Goal: Information Seeking & Learning: Learn about a topic

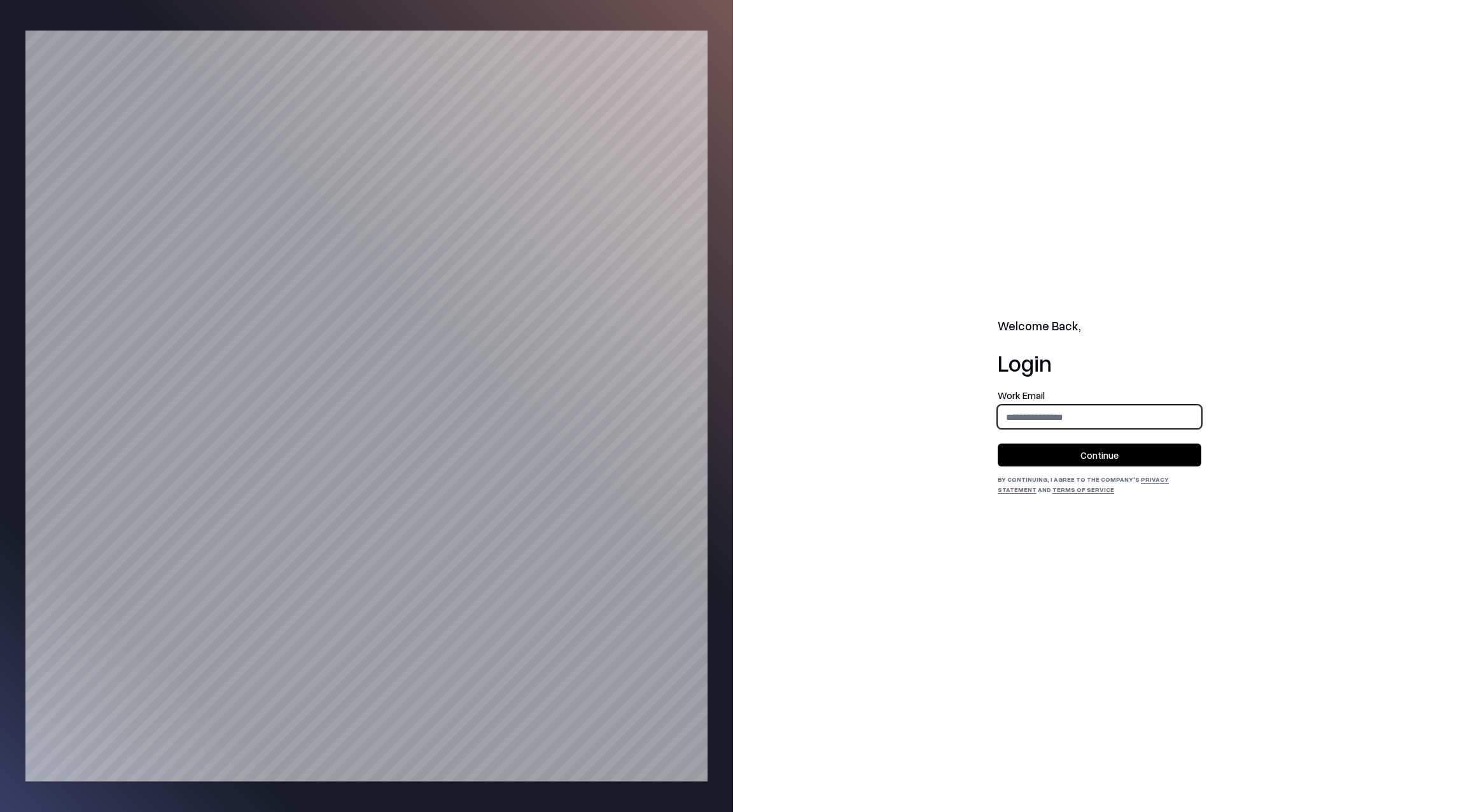
click at [1043, 414] on input "email" at bounding box center [1100, 417] width 202 height 24
type input "**********"
click at [1052, 458] on button "Continue" at bounding box center [1099, 455] width 203 height 23
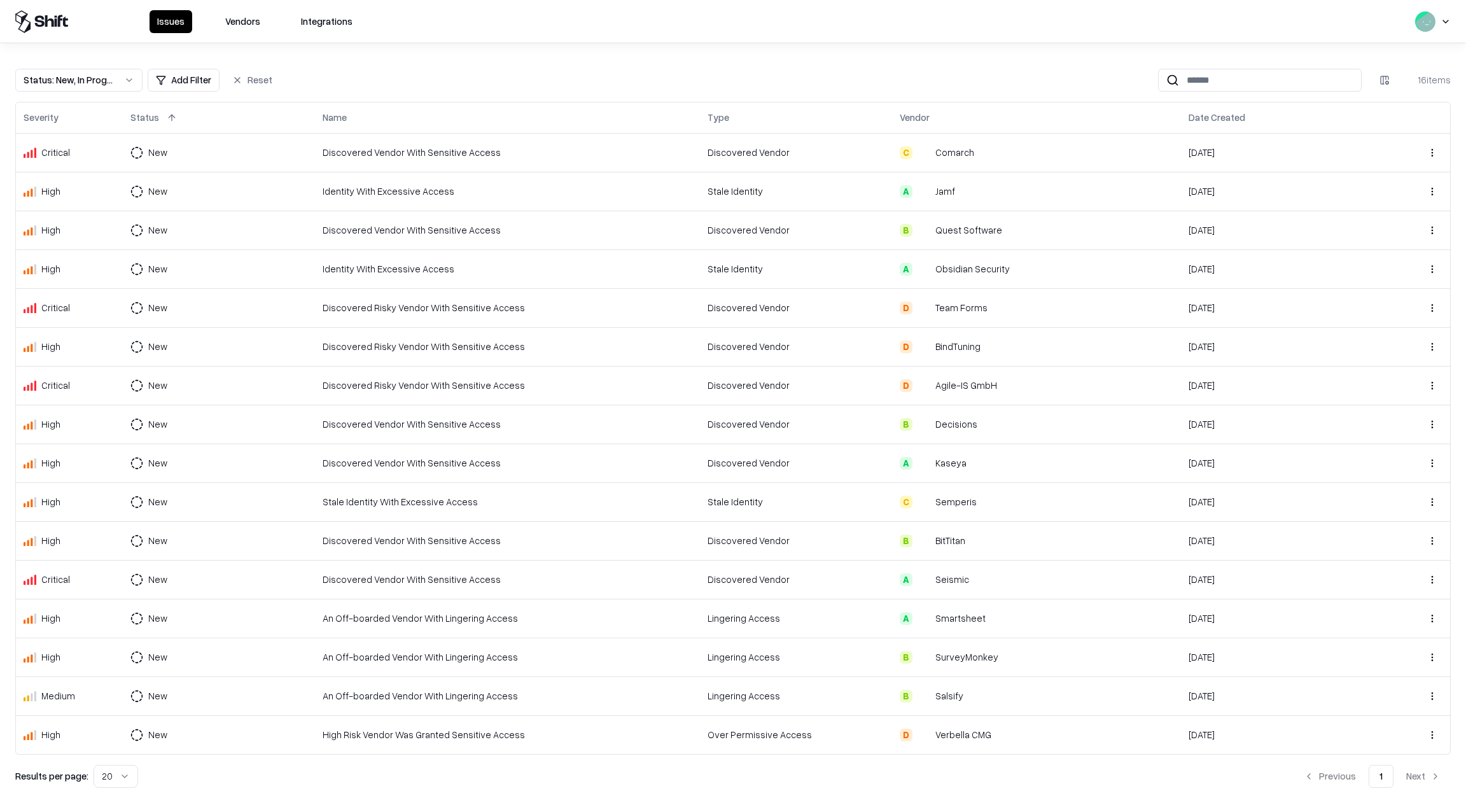
click at [240, 20] on button "Vendors" at bounding box center [242, 21] width 51 height 23
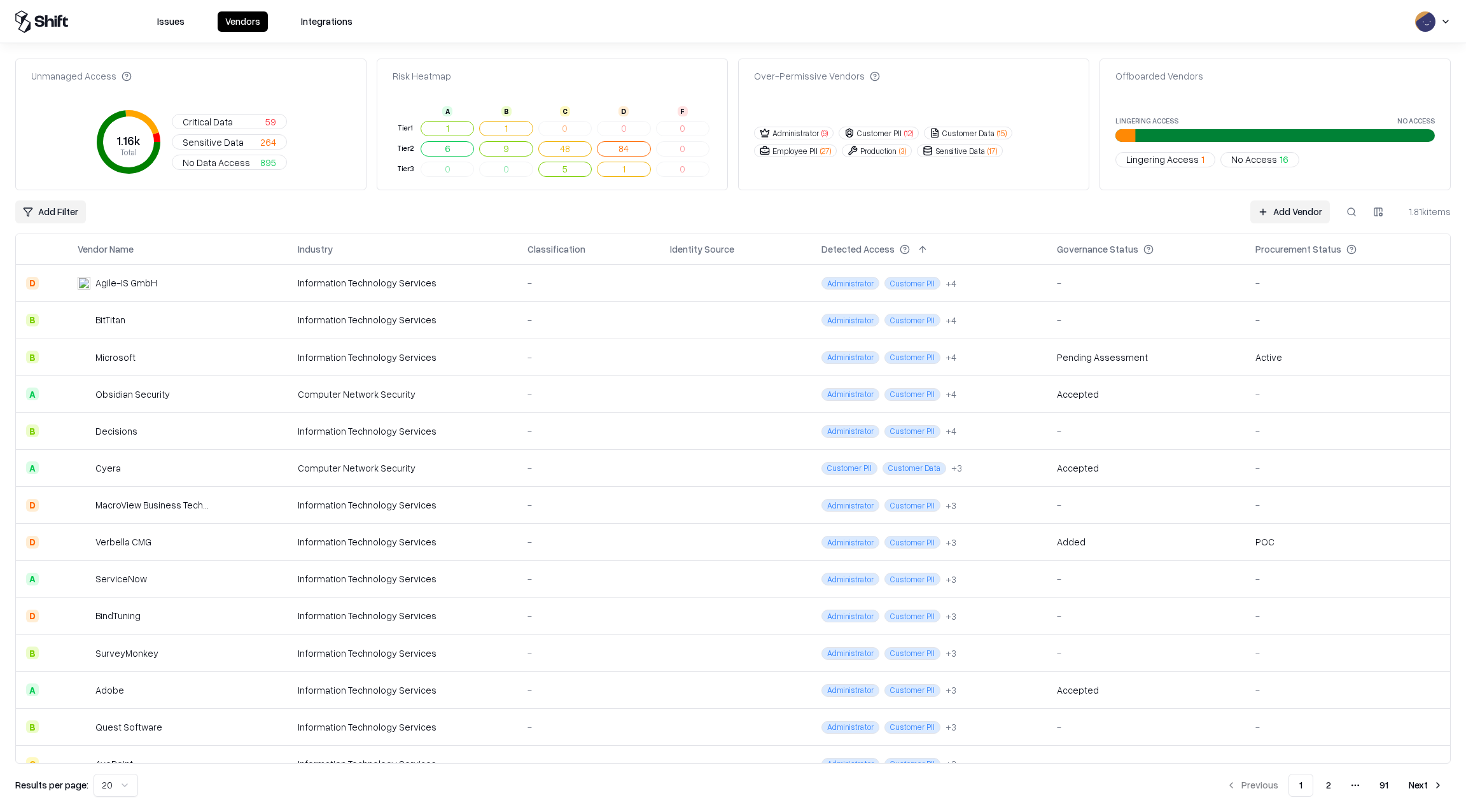
click at [1348, 213] on button at bounding box center [1352, 212] width 23 height 23
paste input "**********"
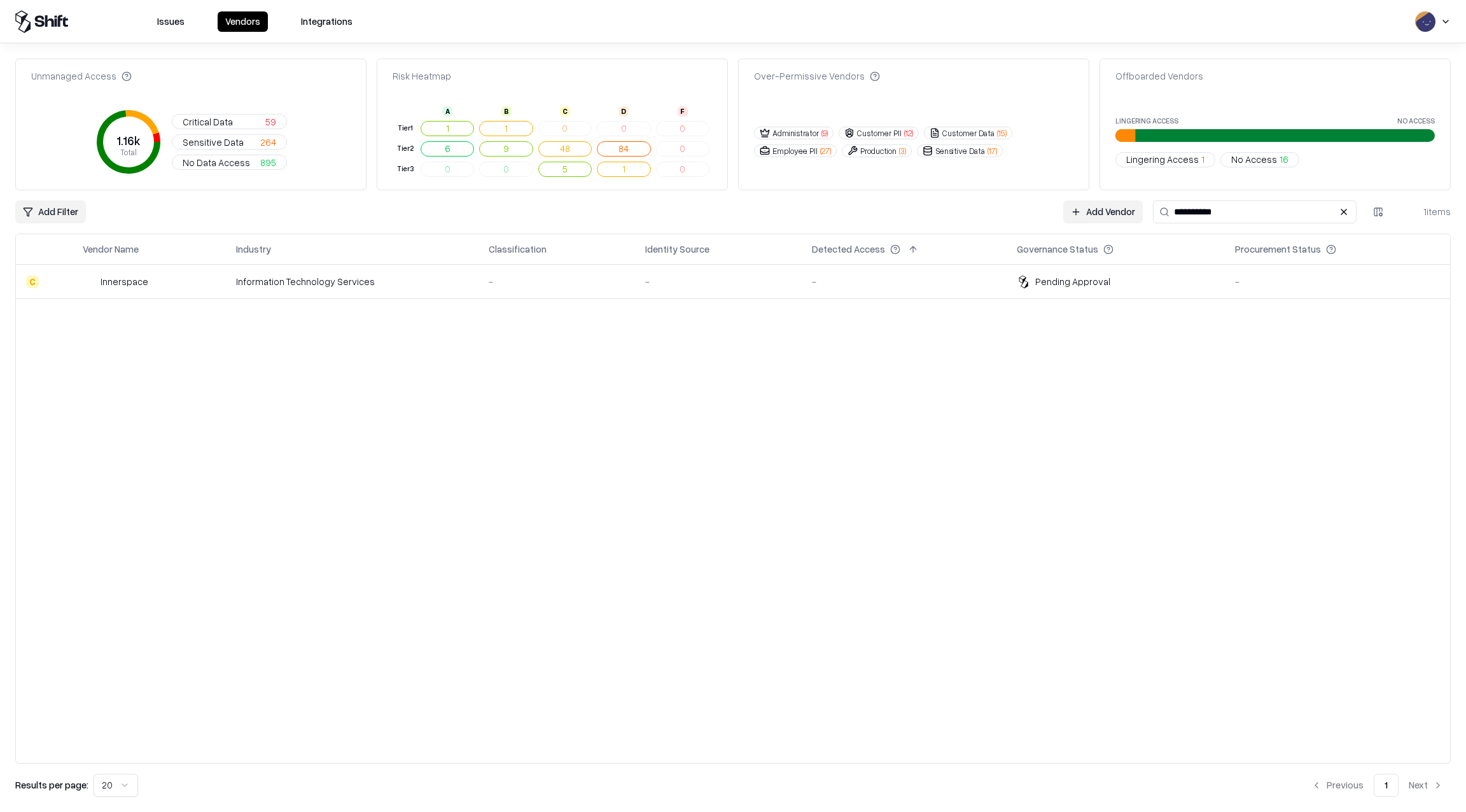
type input "**********"
click at [125, 283] on div "Innerspace" at bounding box center [124, 281] width 48 height 13
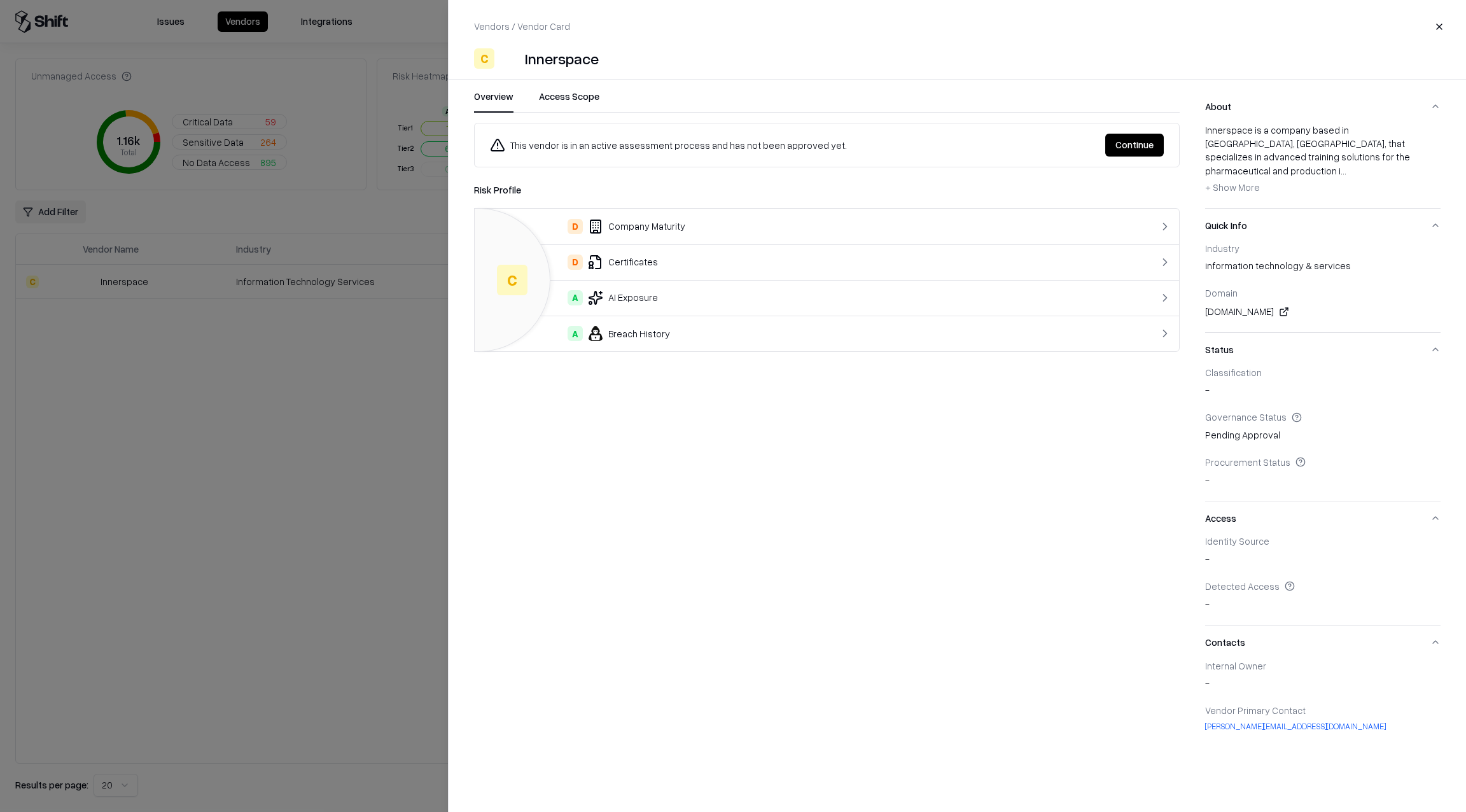
click at [1245, 179] on button "- Show Less + Show More" at bounding box center [1233, 187] width 55 height 20
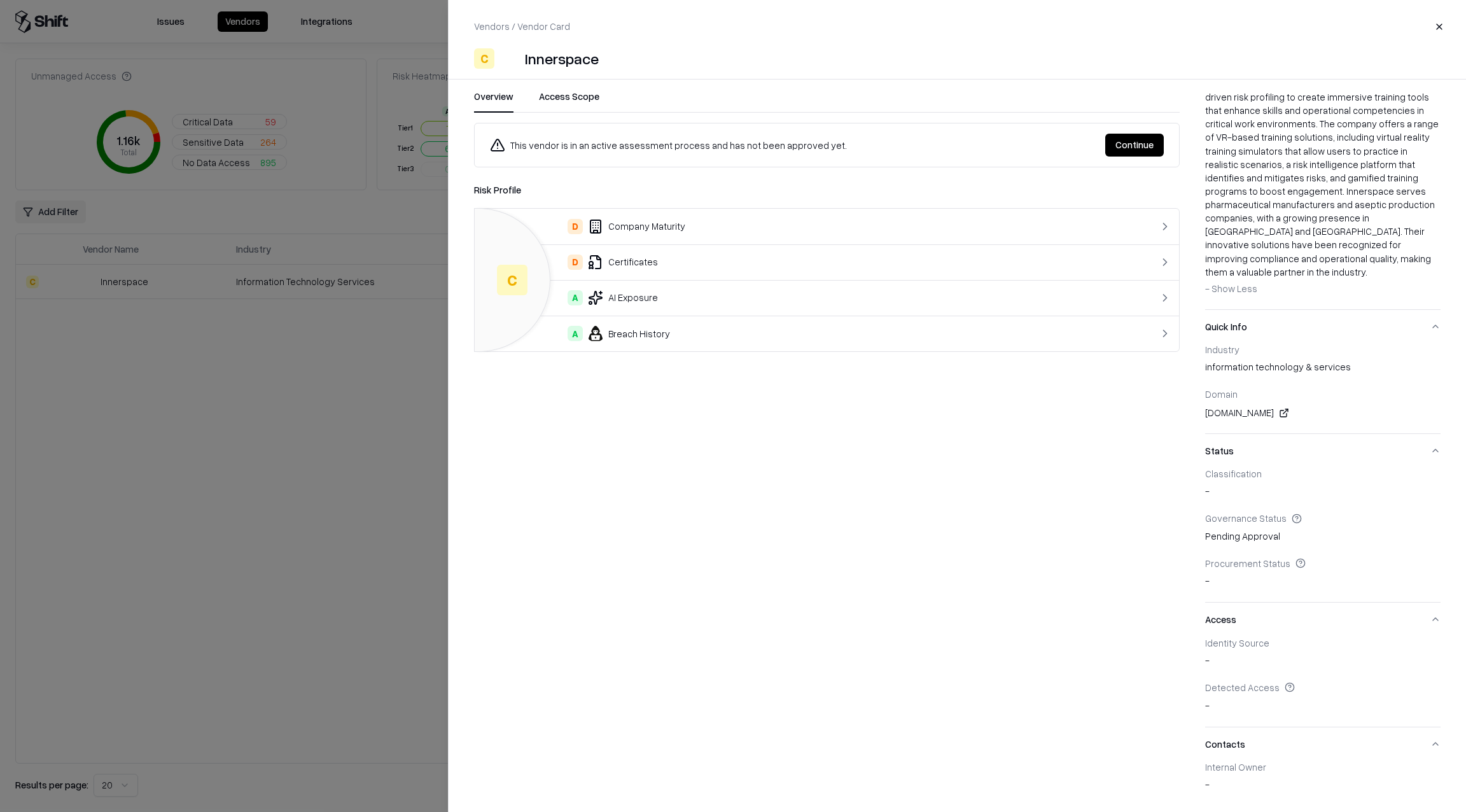
scroll to position [154, 0]
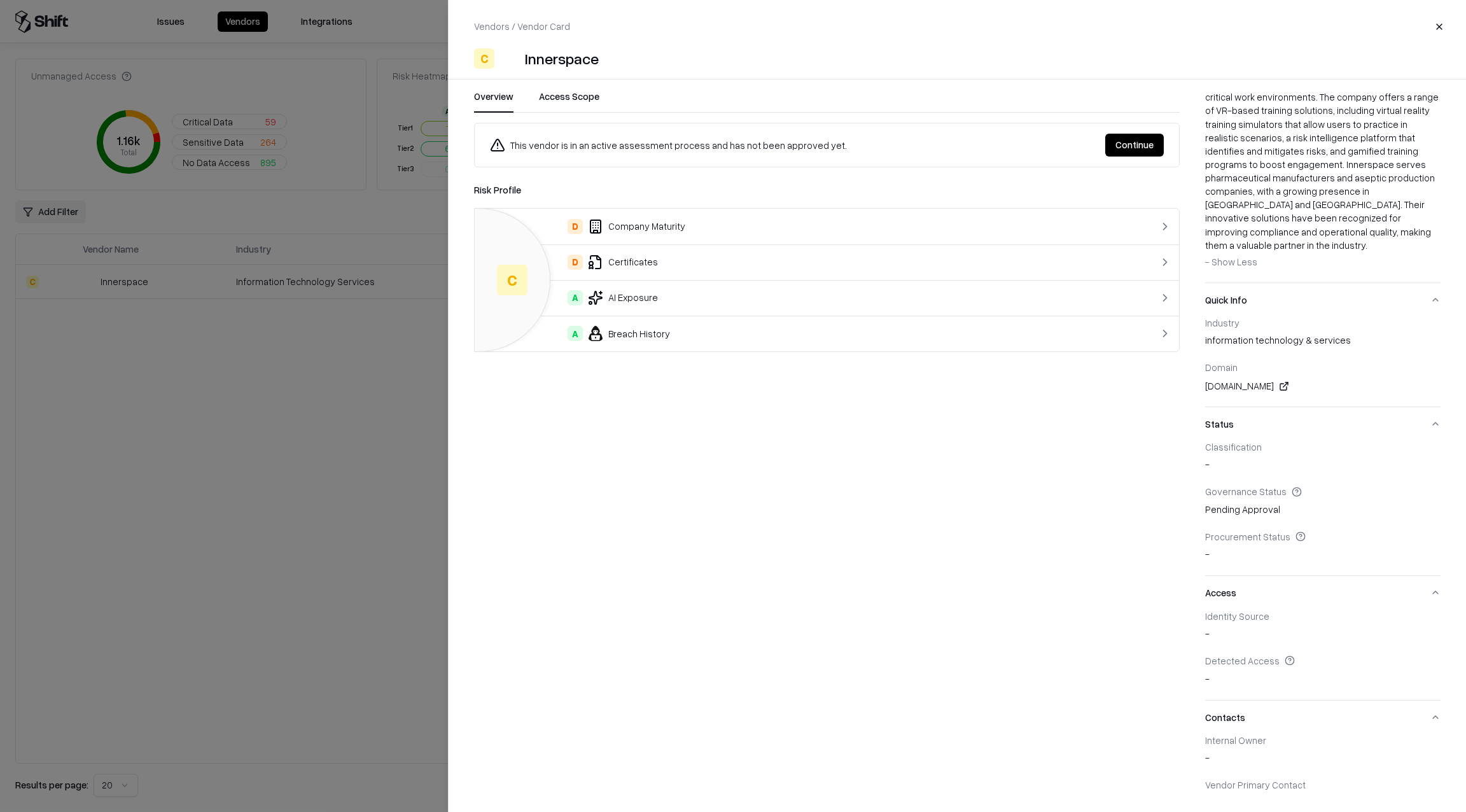
click at [932, 264] on div "D Certificates" at bounding box center [787, 262] width 605 height 15
click at [506, 188] on link "Risk Profile" at bounding box center [497, 190] width 47 height 13
click at [624, 296] on div "A AI Exposure" at bounding box center [787, 297] width 605 height 15
click at [501, 182] on div "This vendor is in an active assessment process and has not been approved yet. C…" at bounding box center [826, 237] width 705 height 229
click at [503, 190] on link "Risk Profile" at bounding box center [497, 190] width 47 height 13
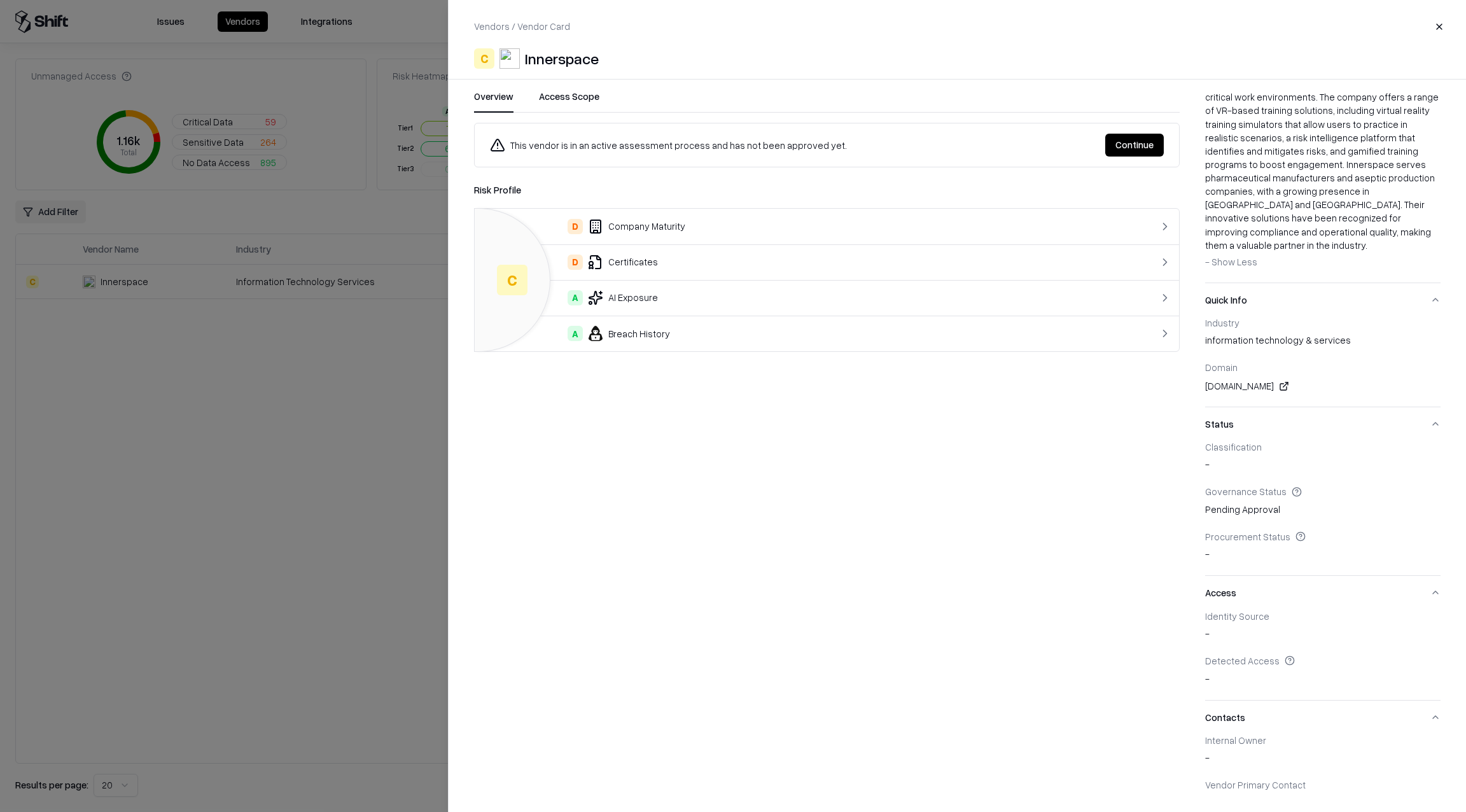
click at [624, 335] on div "A Breach History" at bounding box center [787, 333] width 605 height 15
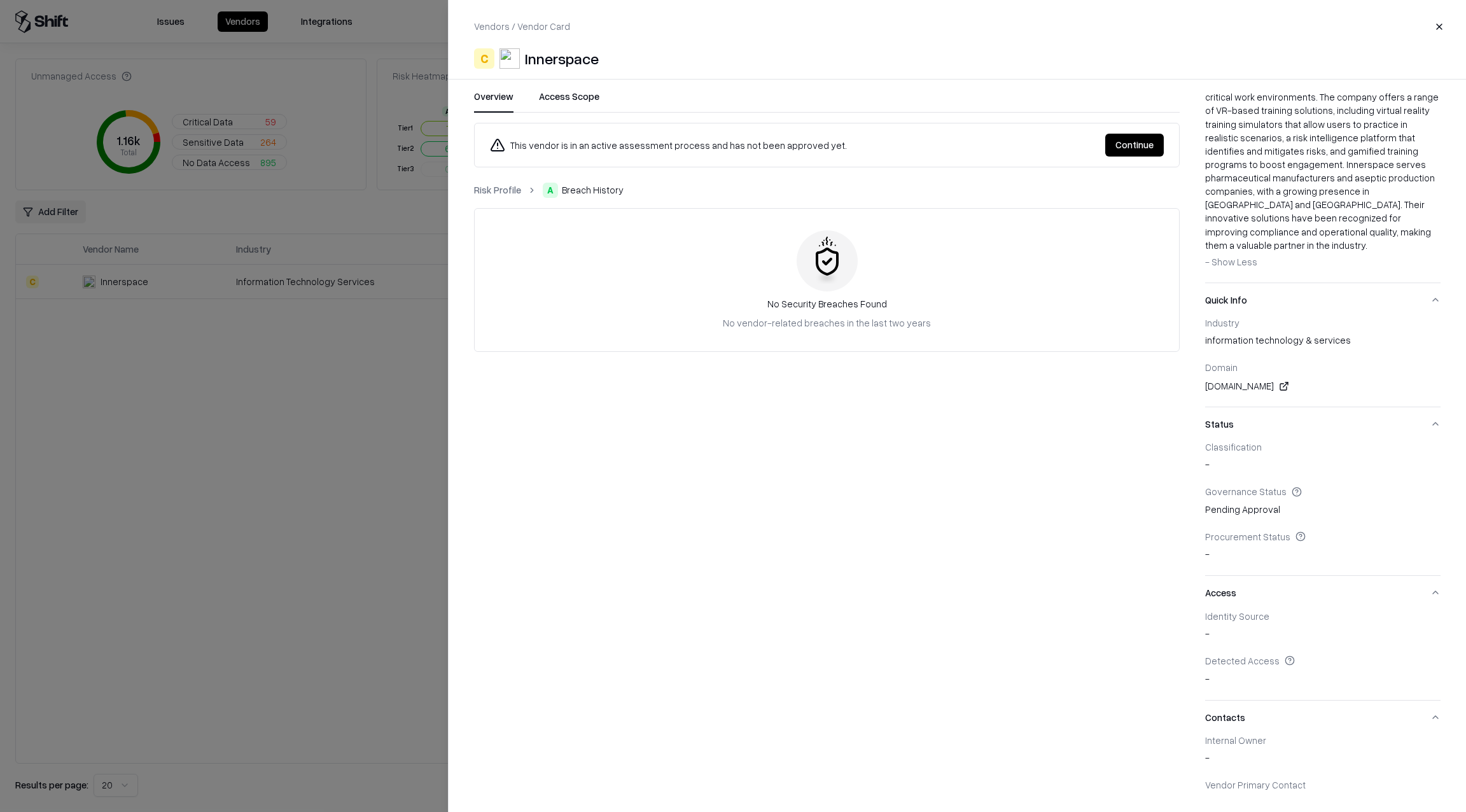
click at [500, 194] on link "Risk Profile" at bounding box center [497, 190] width 47 height 13
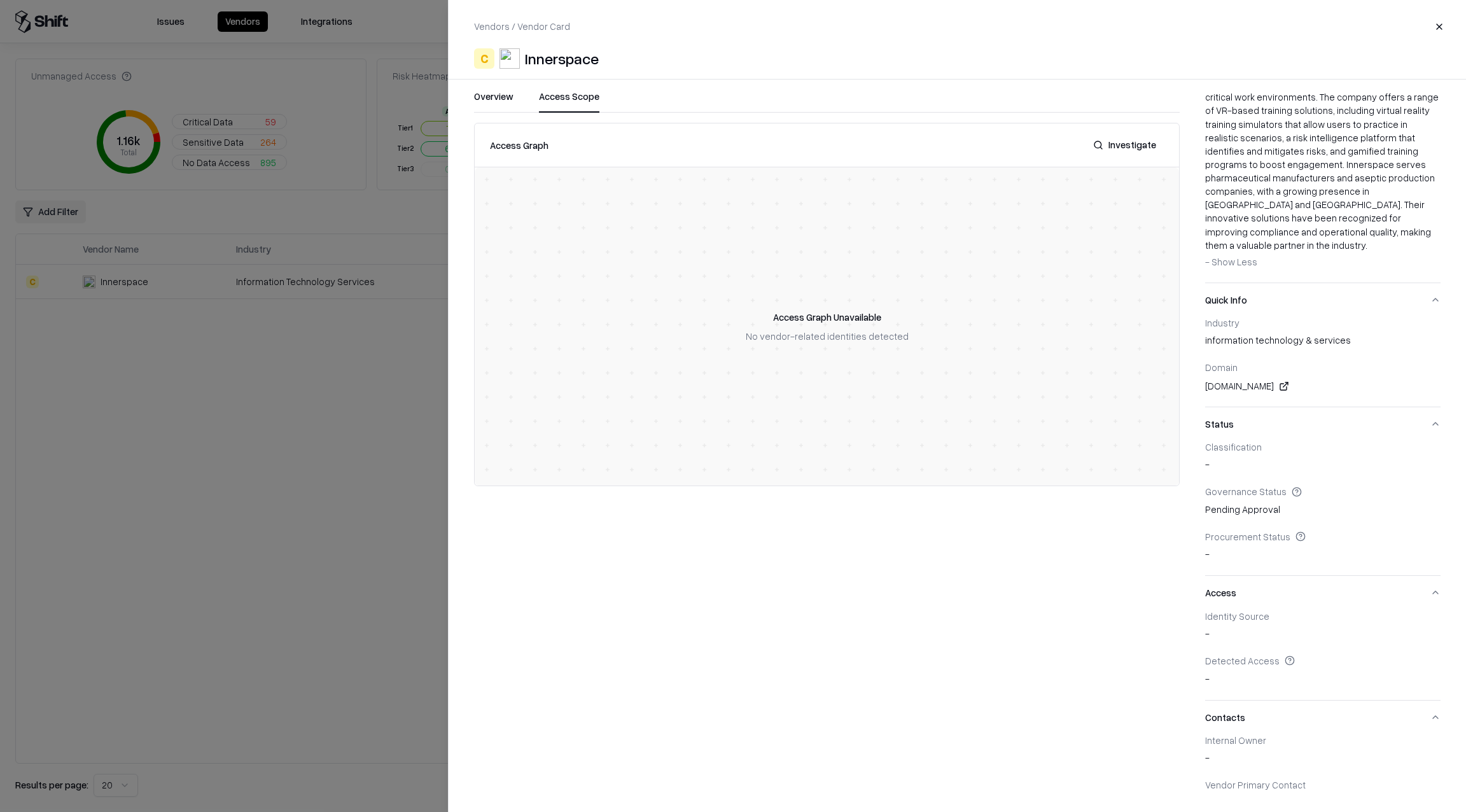
click at [574, 95] on button "Access Scope" at bounding box center [569, 101] width 60 height 23
click at [494, 96] on button "Overview" at bounding box center [493, 101] width 39 height 23
